Goal: Task Accomplishment & Management: Complete application form

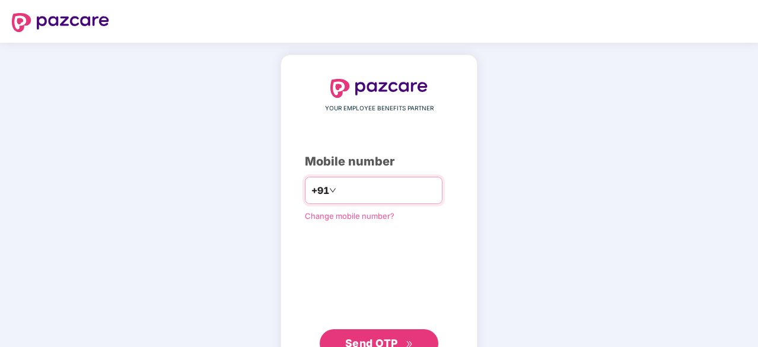
click at [339, 188] on input "number" at bounding box center [387, 190] width 97 height 19
type input "**********"
click at [382, 336] on span "Send OTP" at bounding box center [371, 342] width 53 height 12
